Goal: Task Accomplishment & Management: Manage account settings

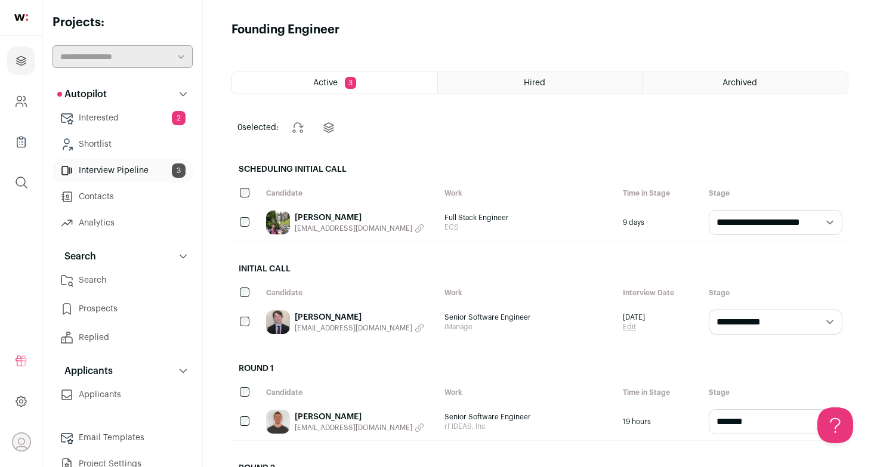
click at [107, 122] on link "Interested 2" at bounding box center [122, 118] width 140 height 24
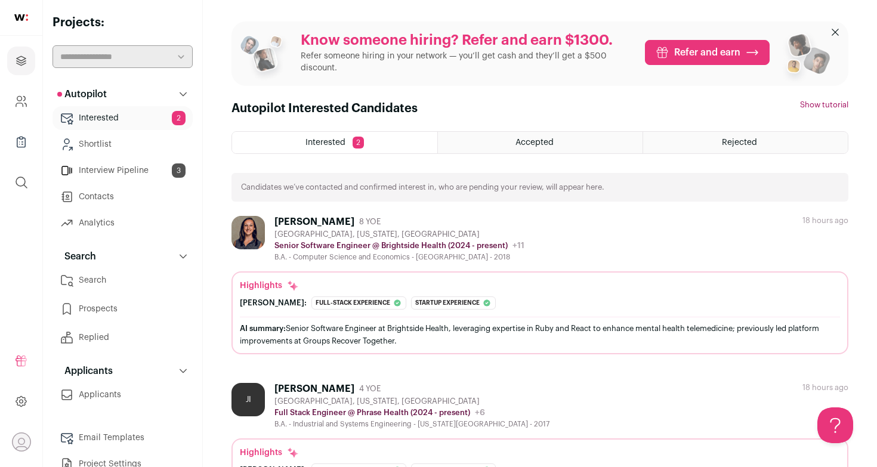
click at [117, 169] on link "Interview Pipeline 3" at bounding box center [122, 171] width 140 height 24
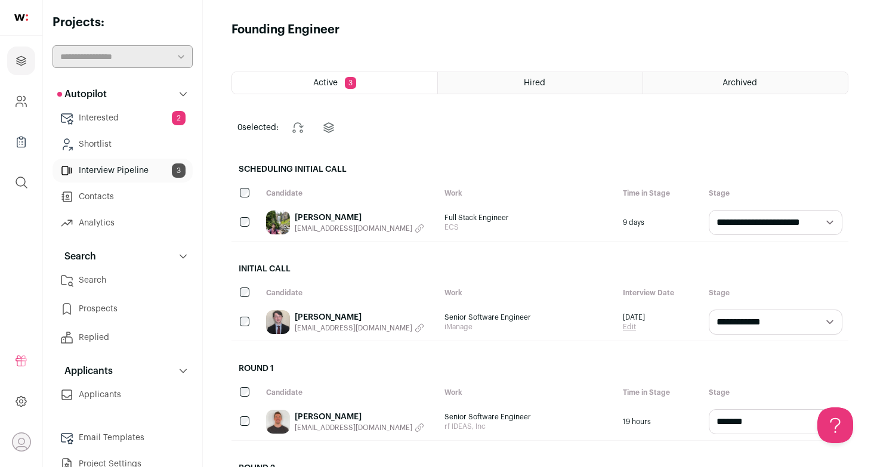
click at [120, 120] on link "Interested 2" at bounding box center [122, 118] width 140 height 24
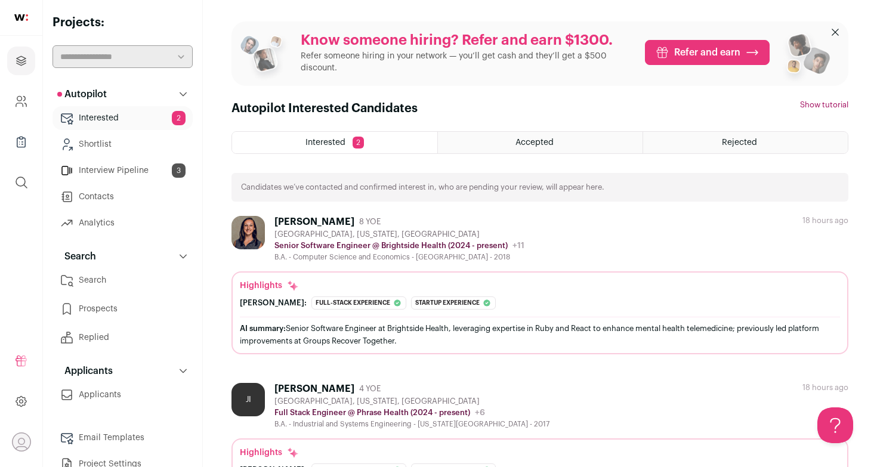
click at [372, 397] on div "[GEOGRAPHIC_DATA], [US_STATE], [GEOGRAPHIC_DATA]" at bounding box center [411, 402] width 275 height 10
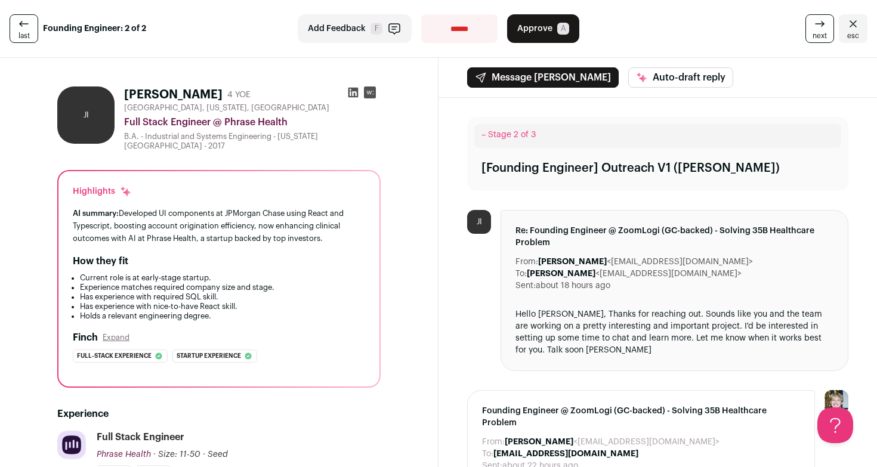
click at [353, 92] on icon at bounding box center [353, 92] width 12 height 12
click at [546, 30] on span "Approve" at bounding box center [534, 29] width 35 height 12
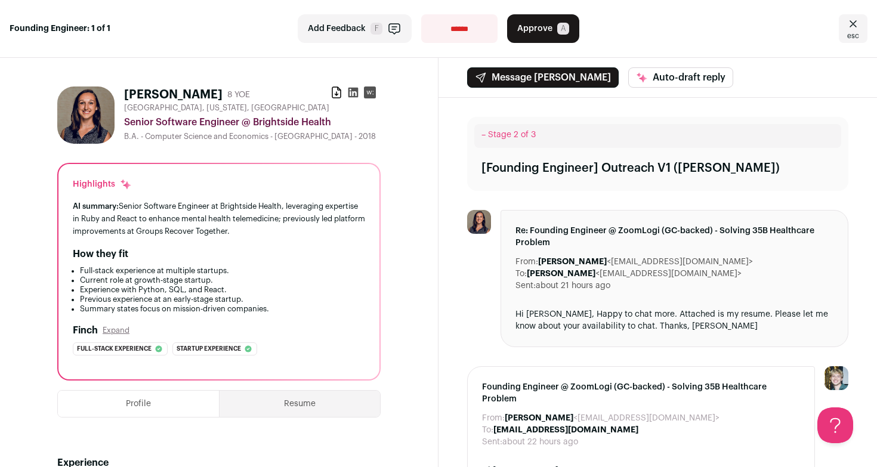
click at [535, 27] on span "Approve" at bounding box center [534, 29] width 35 height 12
